Goal: Task Accomplishment & Management: Manage account settings

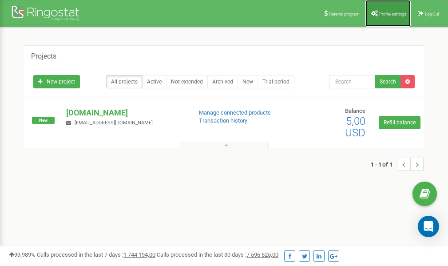
click at [386, 12] on span "Profile settings" at bounding box center [392, 14] width 27 height 5
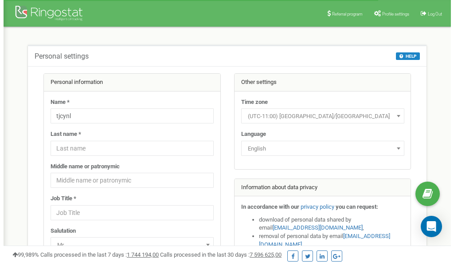
scroll to position [44, 0]
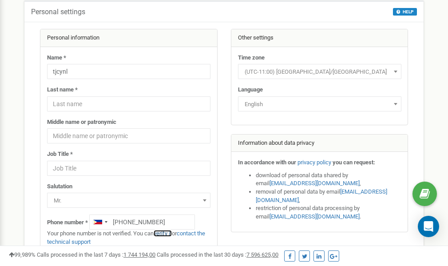
click at [166, 233] on link "verify it" at bounding box center [163, 233] width 18 height 7
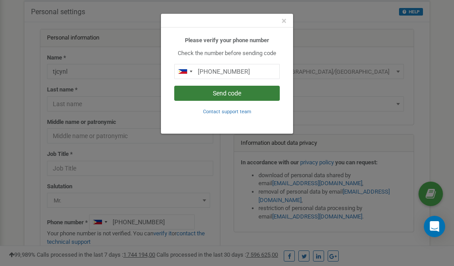
click at [225, 92] on button "Send code" at bounding box center [227, 93] width 106 height 15
